Goal: Information Seeking & Learning: Learn about a topic

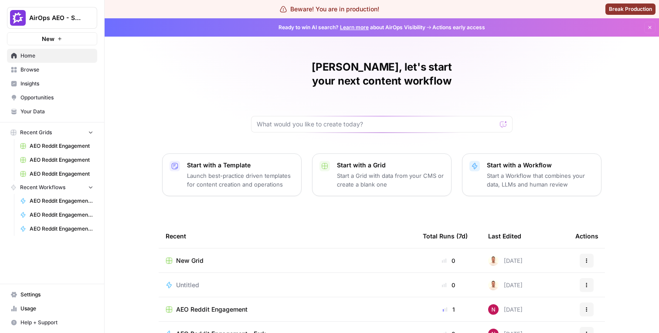
click at [47, 87] on span "Insights" at bounding box center [56, 84] width 73 height 8
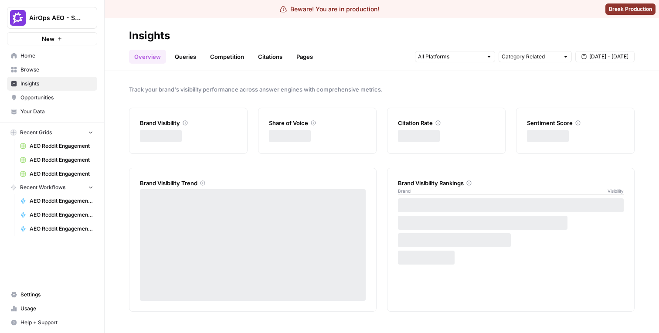
click at [262, 52] on link "Citations" at bounding box center [270, 57] width 35 height 14
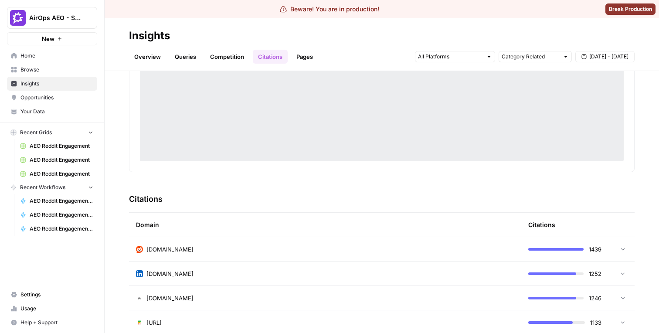
scroll to position [85, 0]
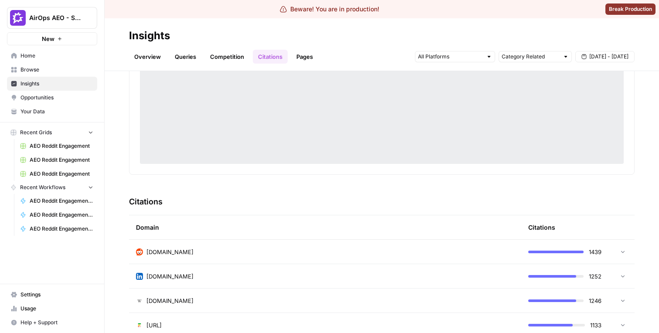
click at [325, 225] on div "Domain" at bounding box center [325, 227] width 378 height 24
click at [325, 241] on td "[DOMAIN_NAME]" at bounding box center [325, 252] width 392 height 24
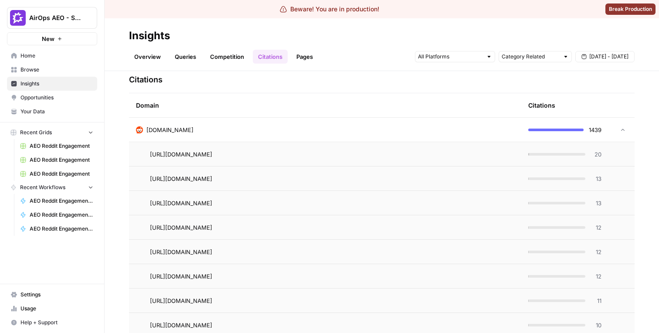
scroll to position [108, 0]
